Goal: Navigation & Orientation: Understand site structure

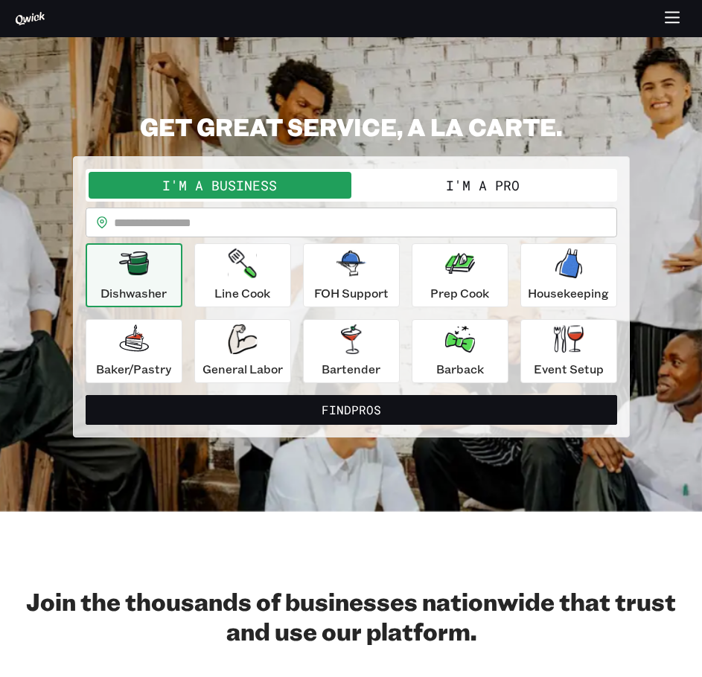
click at [671, 25] on icon "button" at bounding box center [672, 18] width 17 height 17
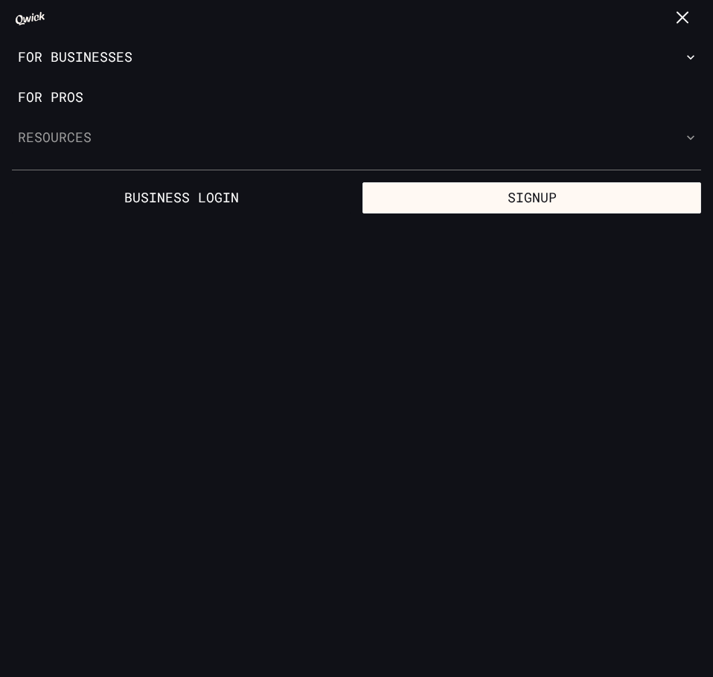
click at [359, 130] on button "Resources" at bounding box center [356, 138] width 713 height 40
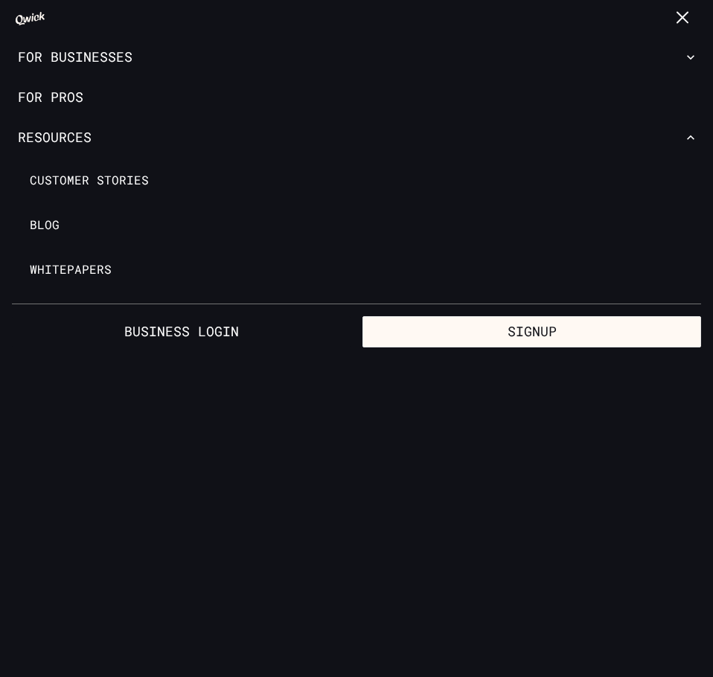
click at [680, 18] on icon "button" at bounding box center [683, 18] width 17 height 17
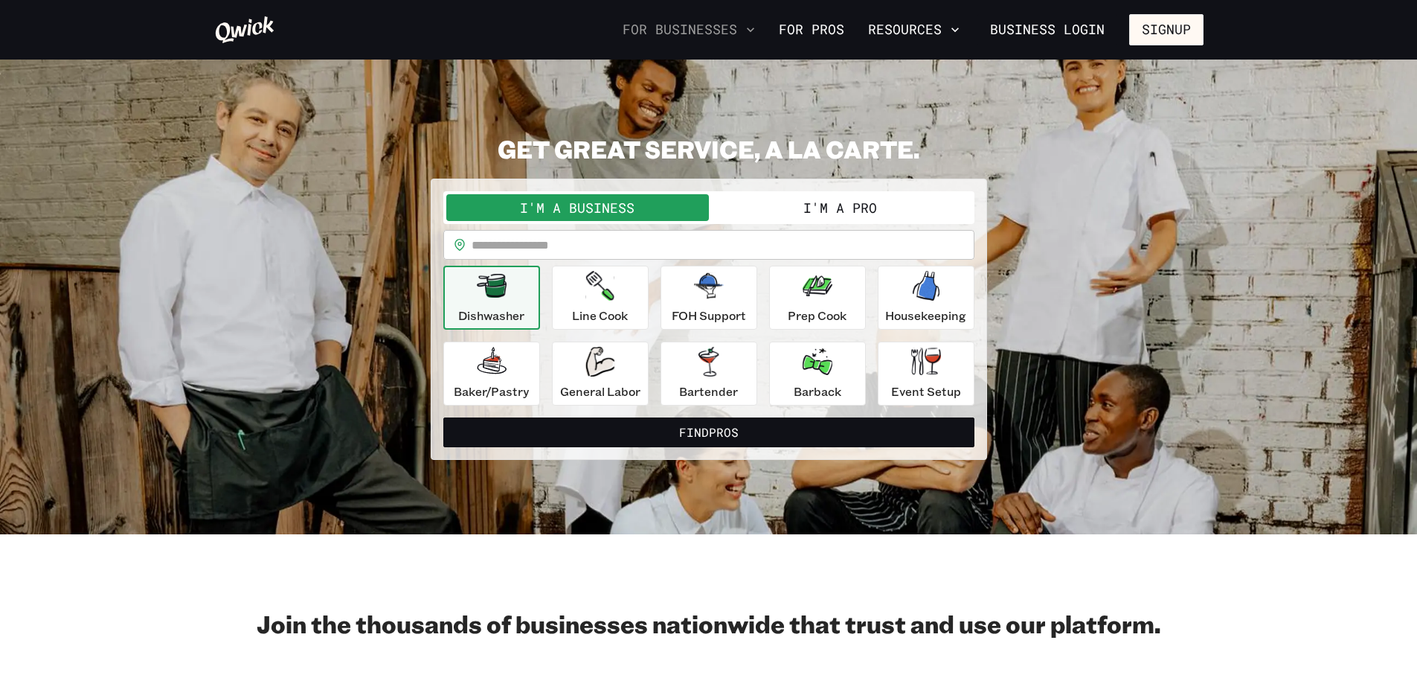
click at [701, 28] on icon "button" at bounding box center [750, 29] width 15 height 15
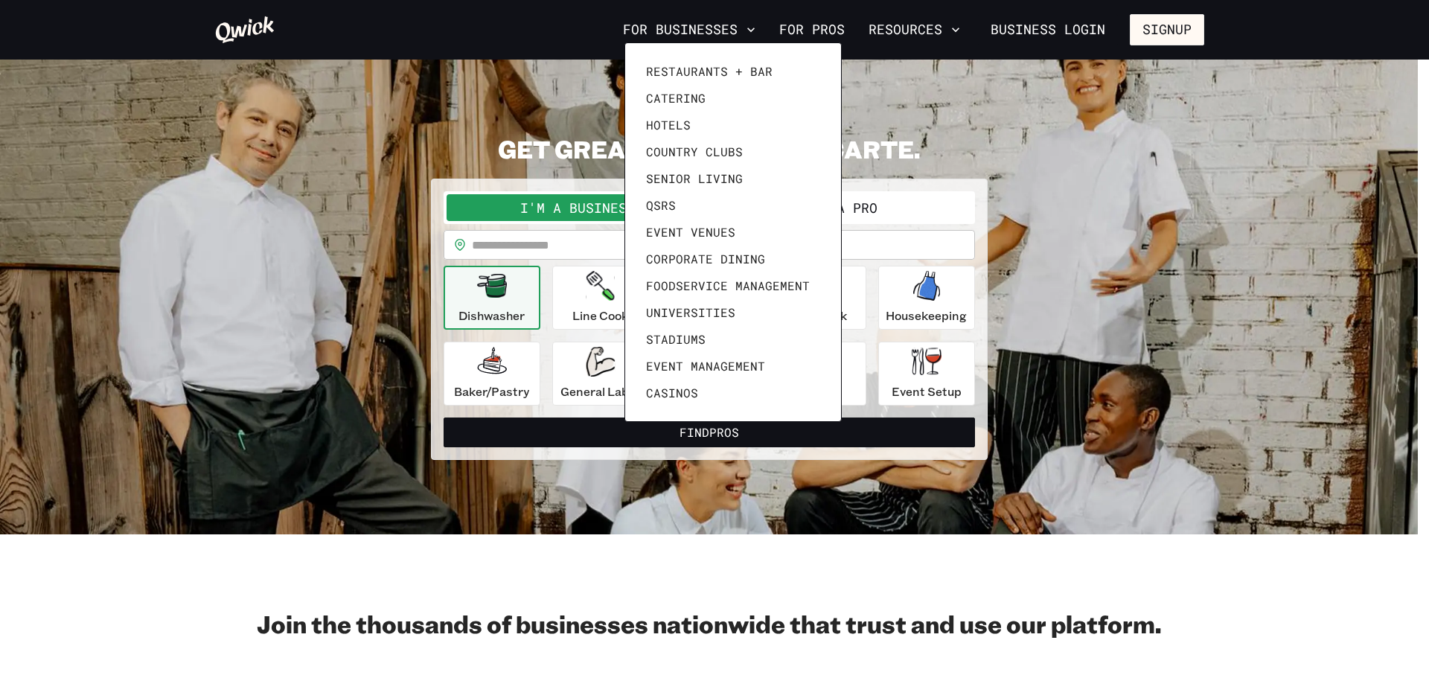
click at [701, 29] on div at bounding box center [714, 339] width 1429 height 678
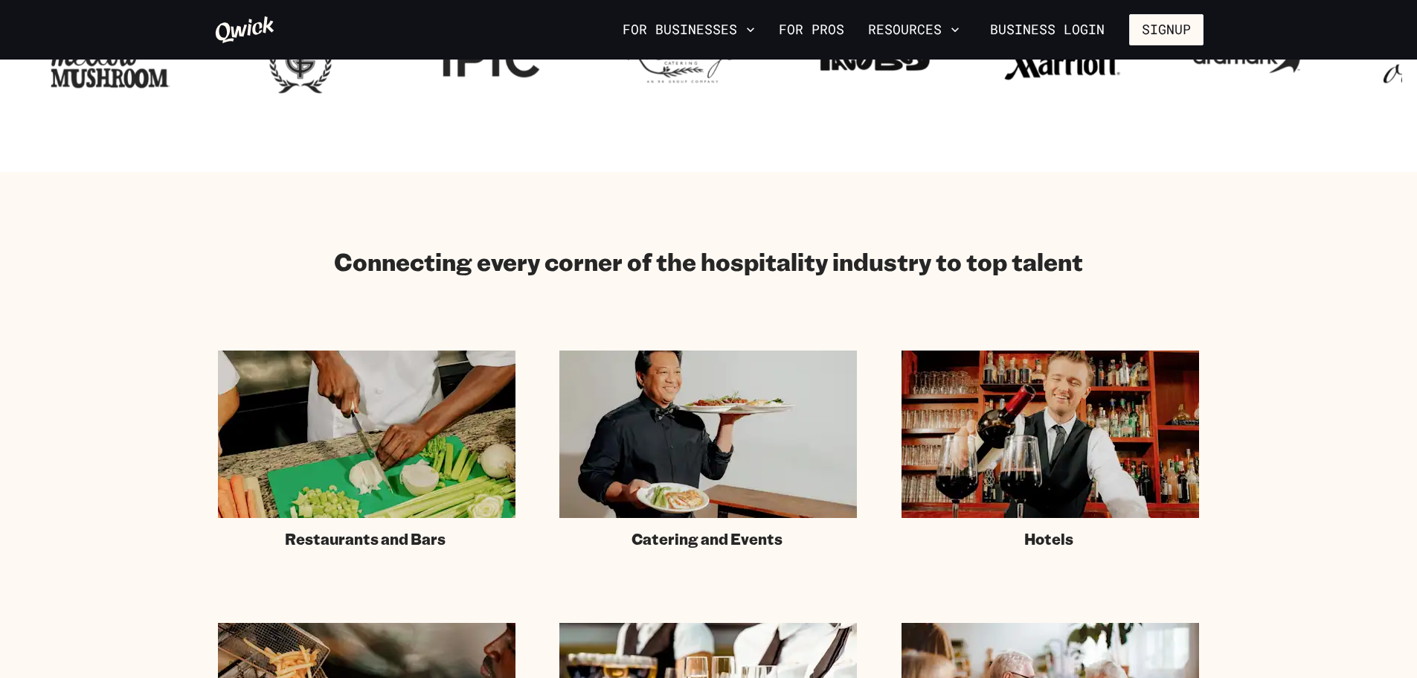
scroll to position [670, 0]
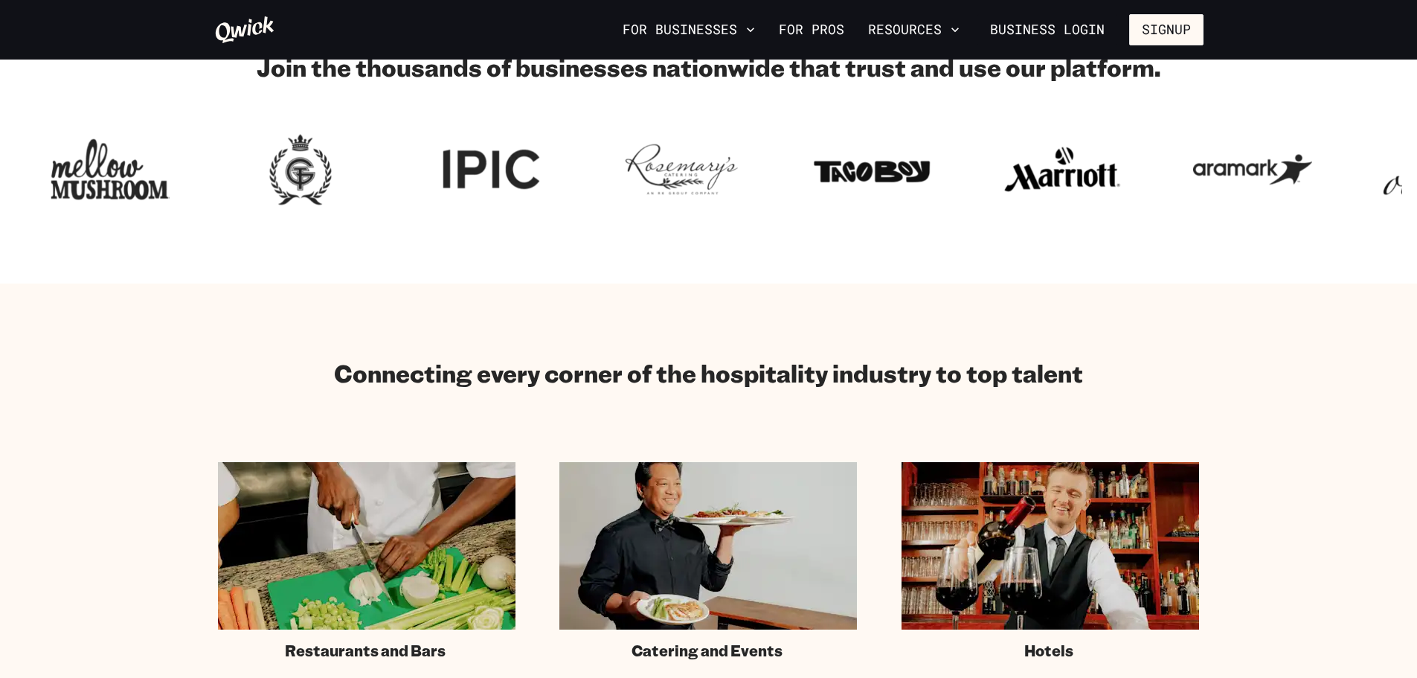
scroll to position [521, 0]
